Goal: Task Accomplishment & Management: Complete application form

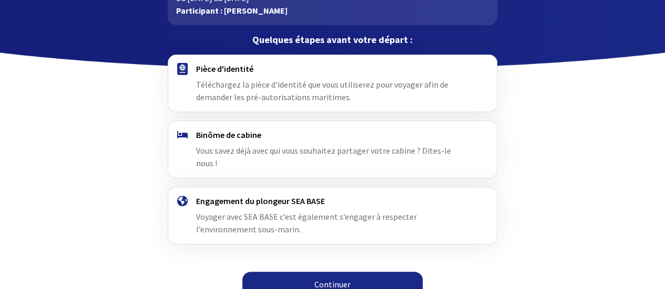
scroll to position [85, 0]
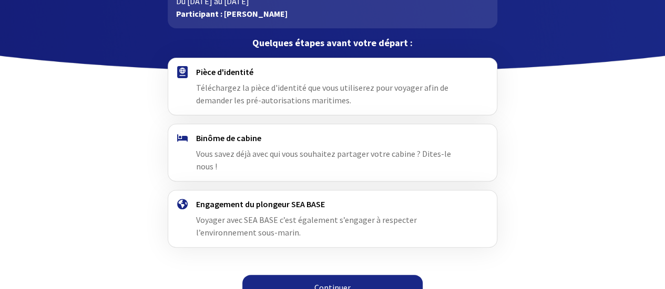
click at [334, 275] on link "Continuer" at bounding box center [332, 287] width 180 height 25
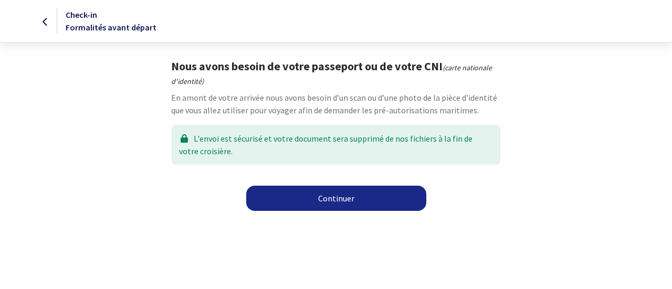
click at [343, 204] on link "Continuer" at bounding box center [336, 198] width 180 height 25
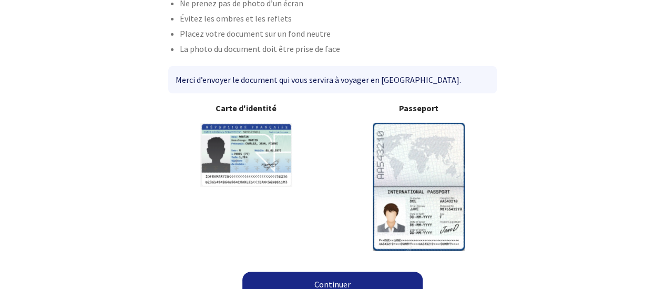
scroll to position [100, 0]
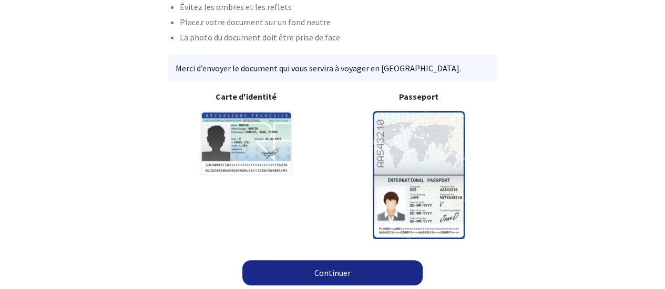
click at [401, 179] on img at bounding box center [418, 175] width 92 height 128
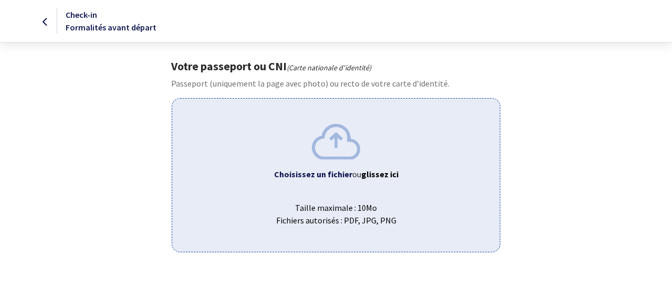
click at [348, 204] on span "Taille maximale : 10Mo Fichiers autorisés : PDF, JPG, PNG" at bounding box center [336, 210] width 310 height 34
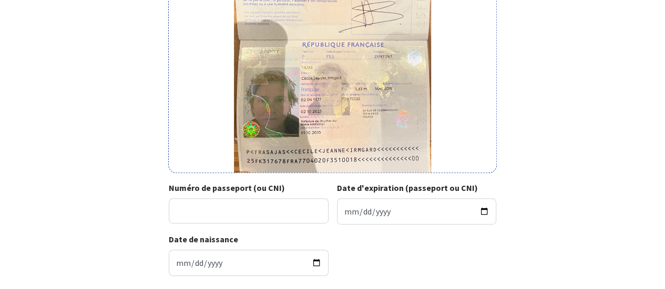
scroll to position [189, 0]
click at [278, 210] on input "Numéro de passeport (ou CNI)" at bounding box center [249, 210] width 160 height 25
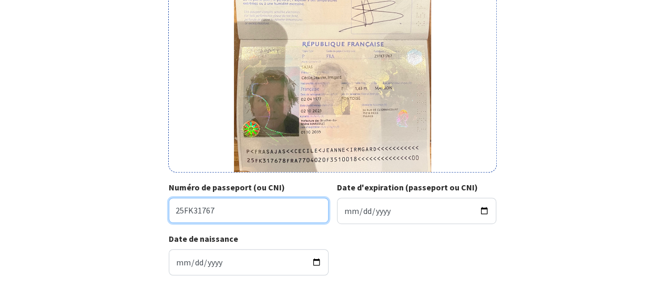
type input "25FK31767"
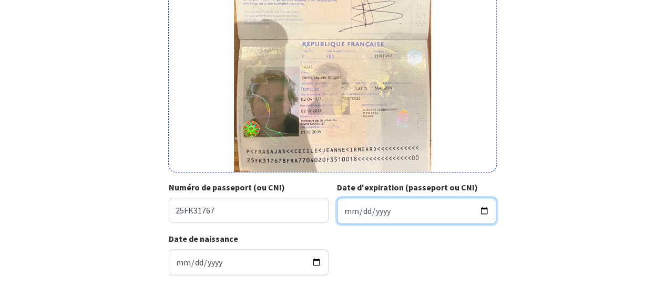
click at [346, 210] on input "Date d'expiration (passeport ou CNI)" at bounding box center [417, 211] width 160 height 26
type input "2035-10-01"
click at [370, 251] on div "Date de naissance 1977-04-02" at bounding box center [332, 258] width 327 height 51
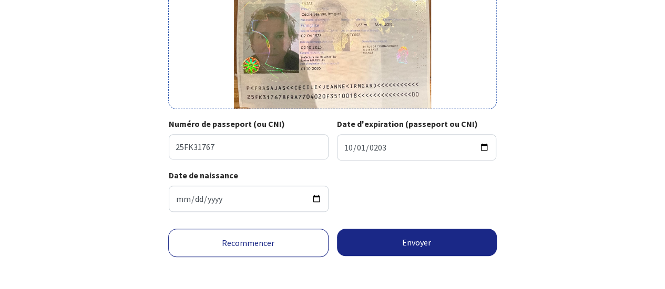
scroll to position [257, 0]
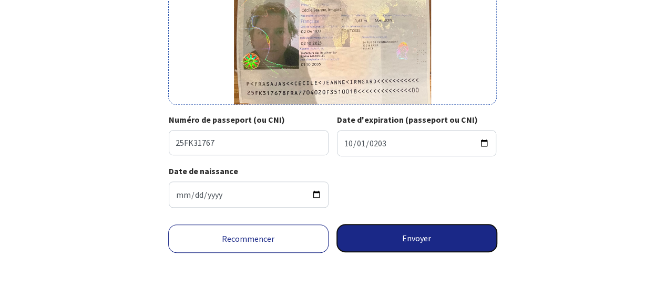
click at [439, 234] on button "Envoyer" at bounding box center [417, 238] width 160 height 27
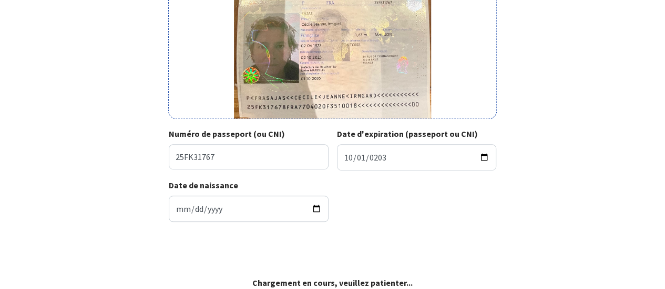
scroll to position [242, 0]
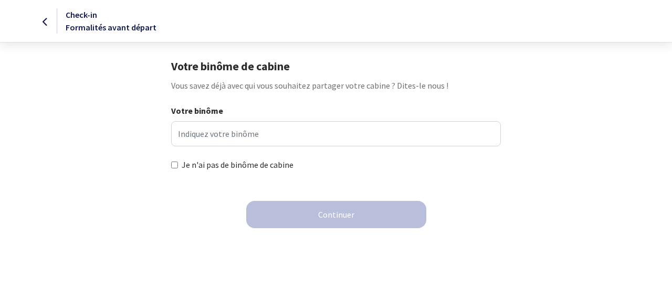
click at [174, 163] on input "Je n'ai pas de binôme de cabine" at bounding box center [174, 165] width 7 height 7
checkbox input "true"
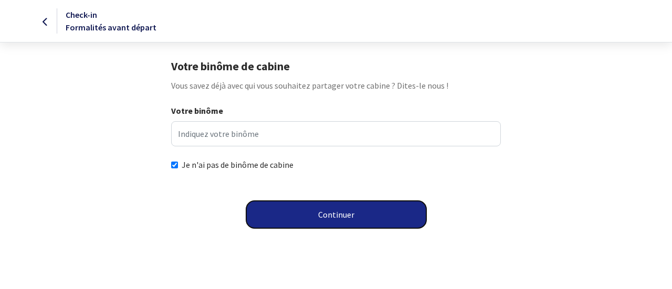
click at [300, 218] on button "Continuer" at bounding box center [336, 214] width 180 height 27
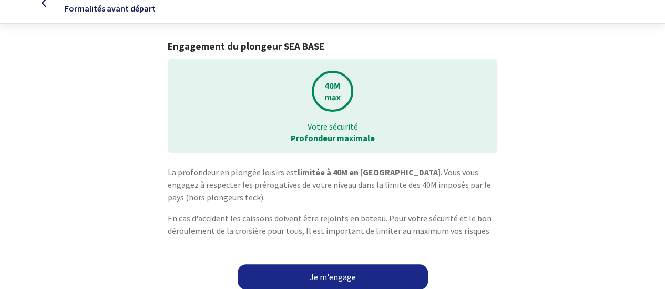
scroll to position [25, 0]
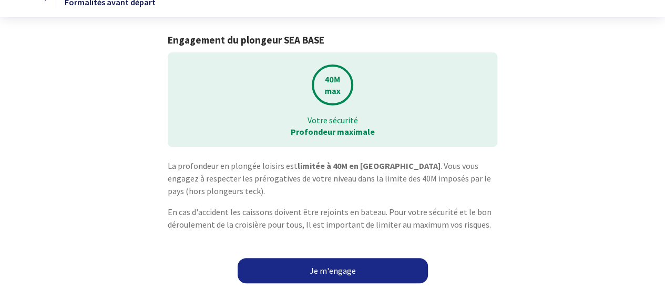
click at [339, 267] on link "Je m'engage" at bounding box center [332, 270] width 190 height 25
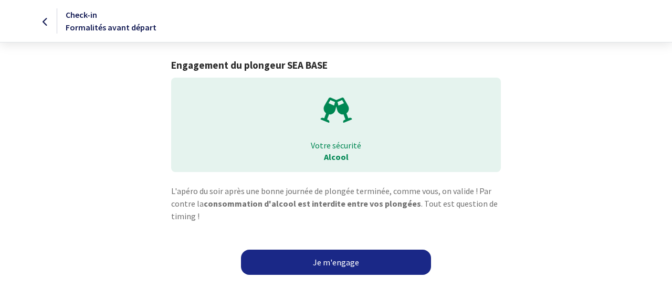
click at [324, 258] on link "Je m'engage" at bounding box center [336, 262] width 190 height 25
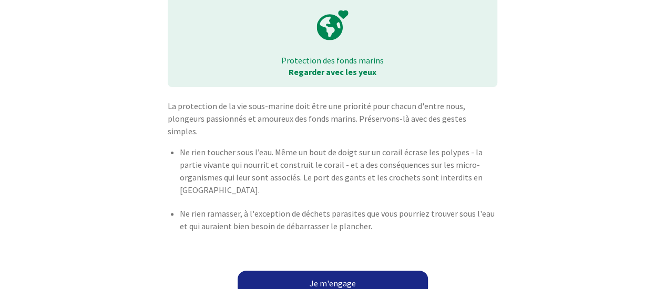
scroll to position [85, 0]
click at [338, 272] on link "Je m'engage" at bounding box center [332, 284] width 190 height 25
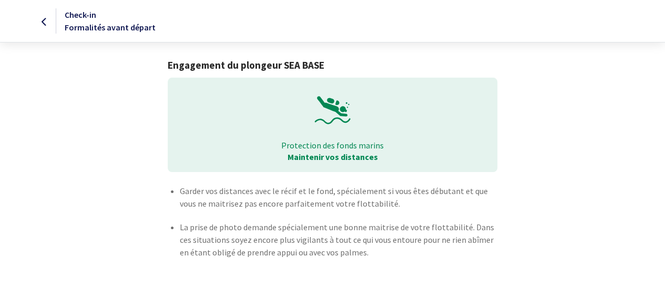
scroll to position [39, 0]
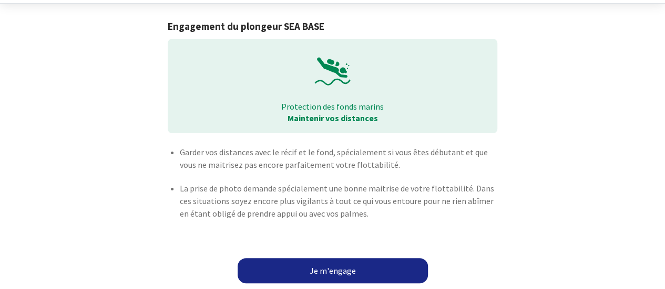
click at [345, 267] on link "Je m'engage" at bounding box center [332, 270] width 190 height 25
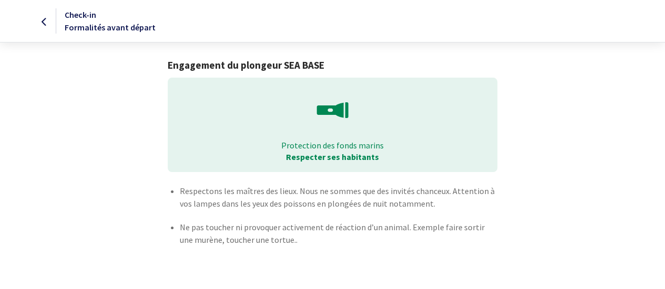
scroll to position [41, 0]
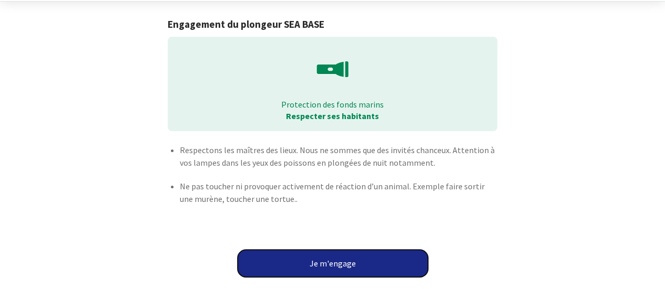
click at [337, 264] on button "Je m'engage" at bounding box center [332, 263] width 190 height 27
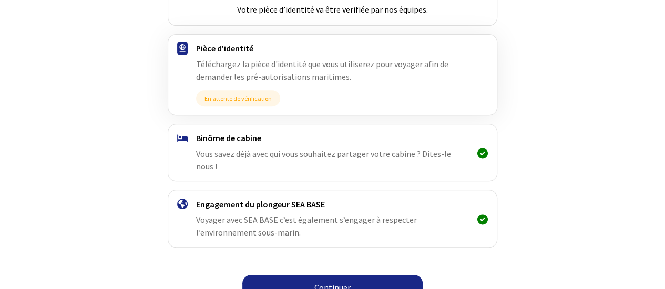
scroll to position [186, 0]
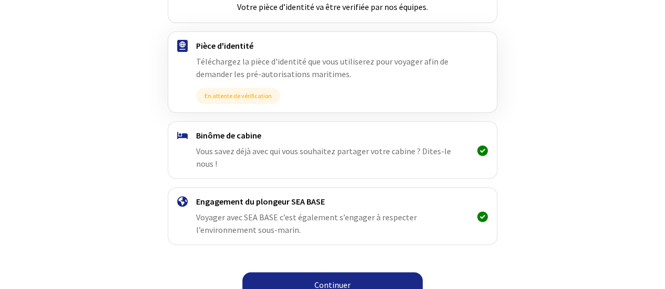
click at [325, 275] on link "Continuer" at bounding box center [332, 285] width 180 height 25
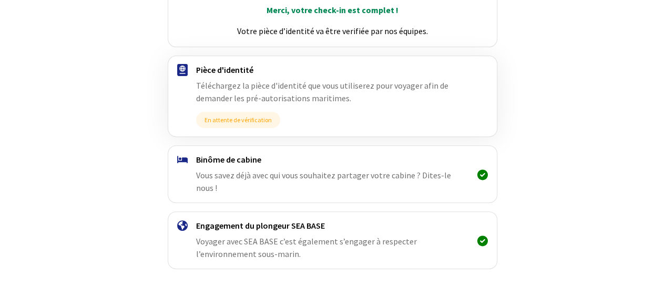
scroll to position [186, 0]
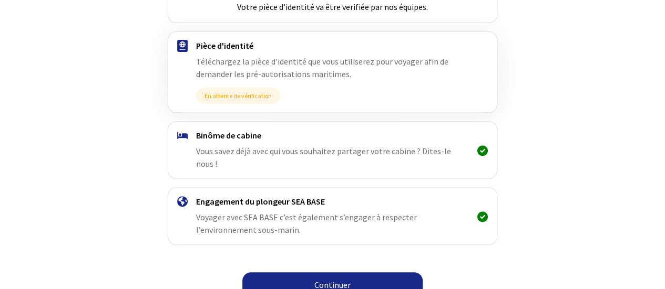
click at [347, 273] on link "Continuer" at bounding box center [332, 285] width 180 height 25
